Goal: Task Accomplishment & Management: Manage account settings

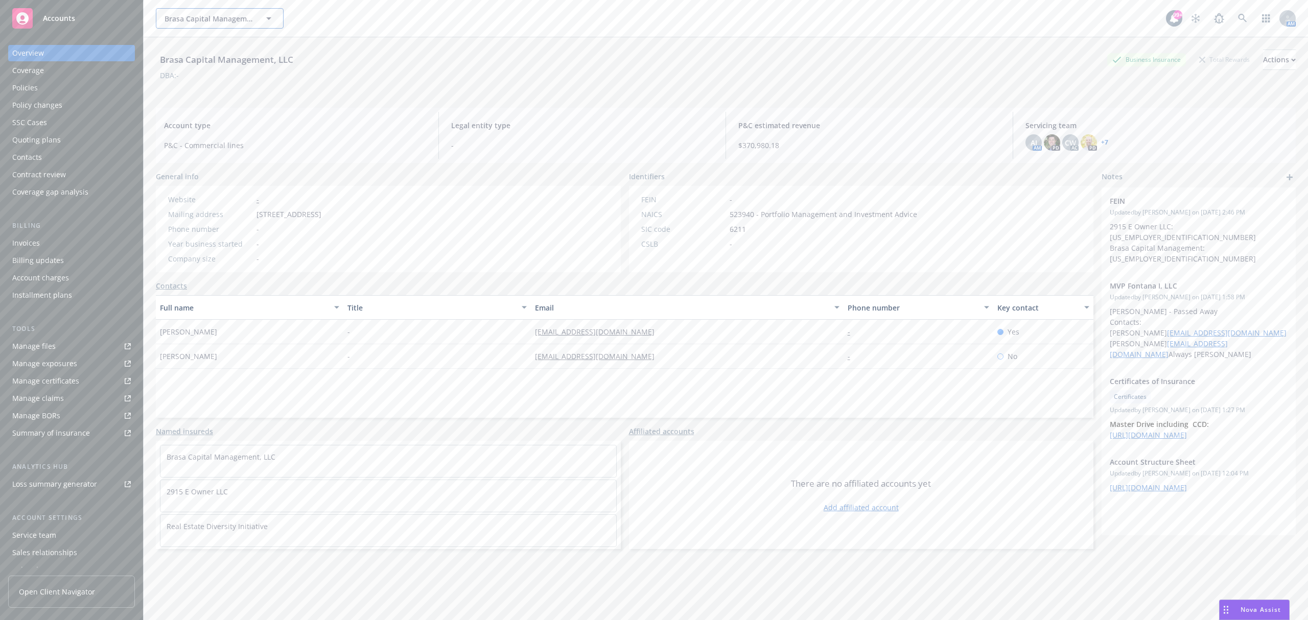
click at [182, 15] on span "Brasa Capital Management, LLC" at bounding box center [208, 18] width 88 height 11
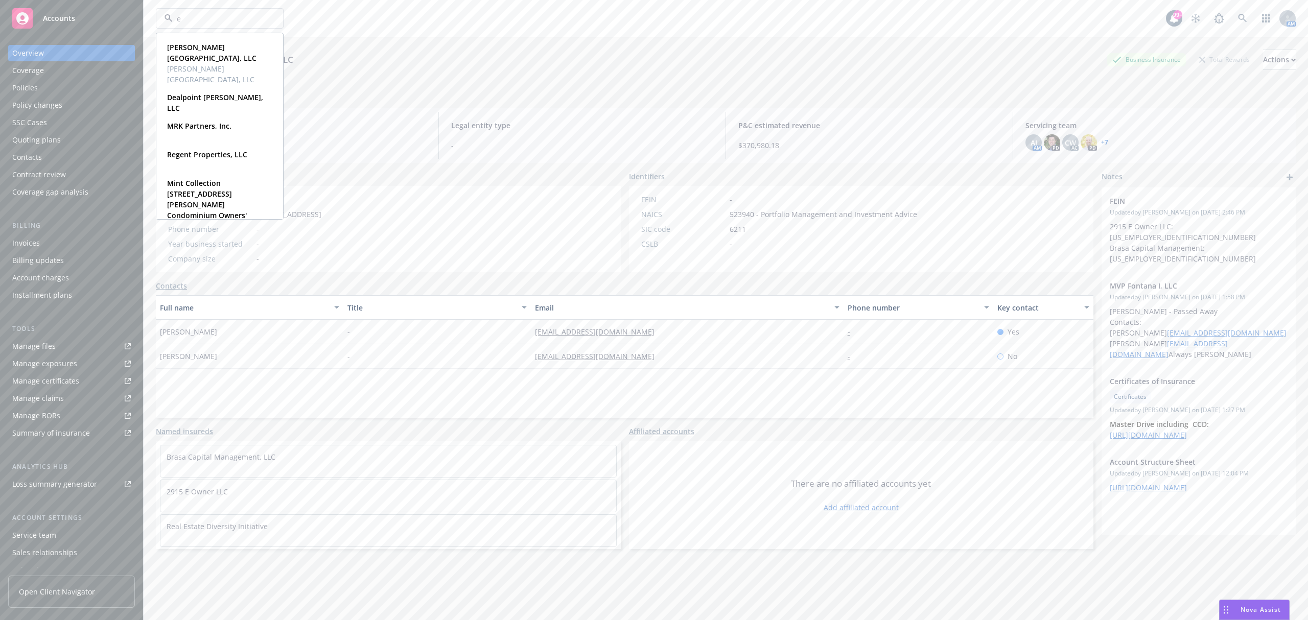
type input "ec"
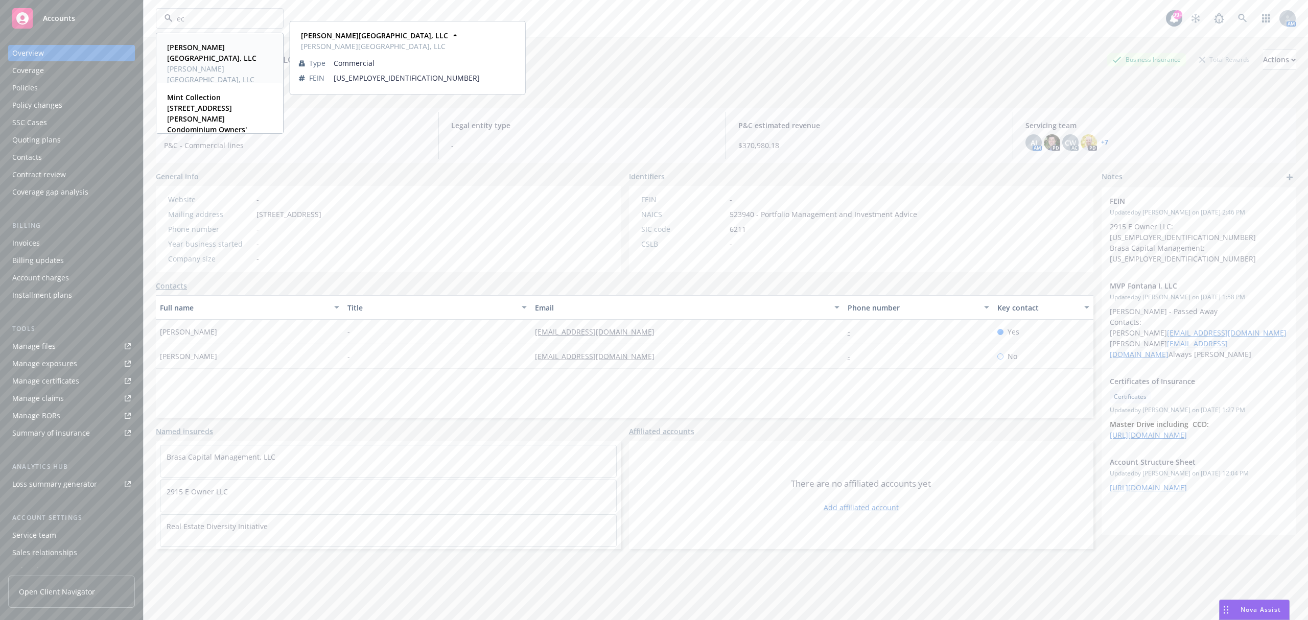
click at [215, 69] on span "[PERSON_NAME][GEOGRAPHIC_DATA], LLC" at bounding box center [218, 73] width 103 height 21
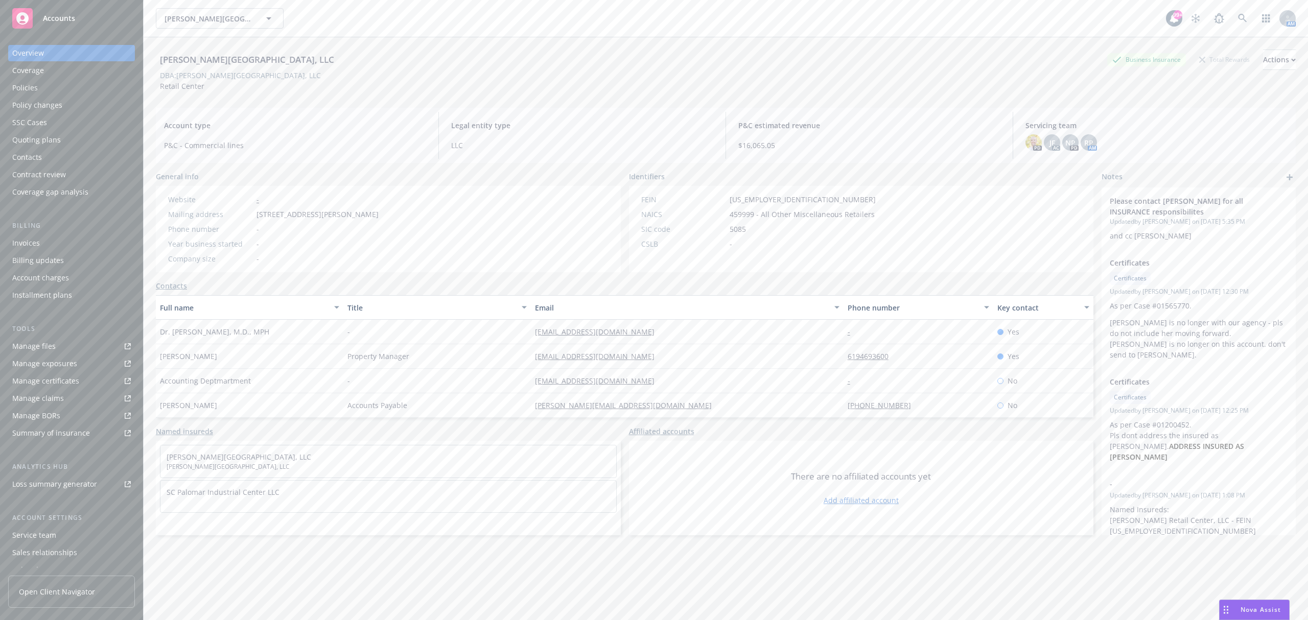
click at [109, 244] on div "Invoices" at bounding box center [71, 243] width 119 height 16
